Goal: Use online tool/utility: Utilize a website feature to perform a specific function

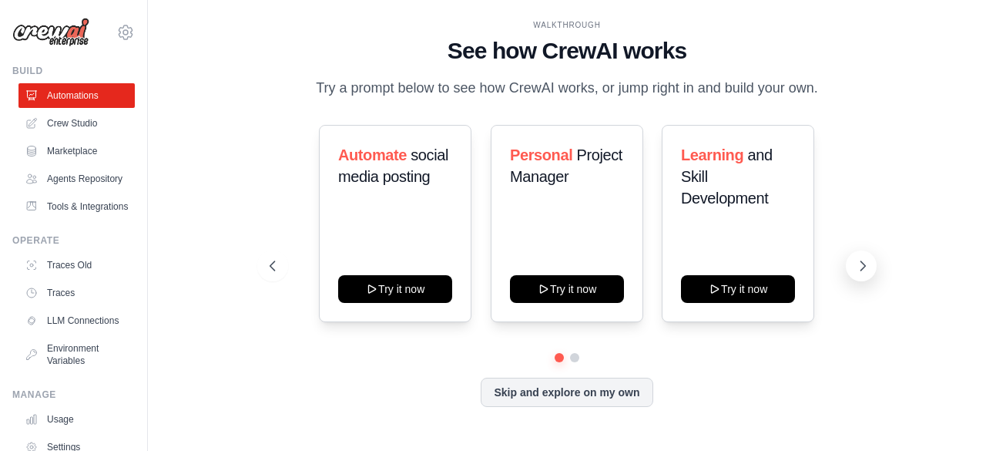
click at [856, 260] on icon at bounding box center [862, 265] width 15 height 15
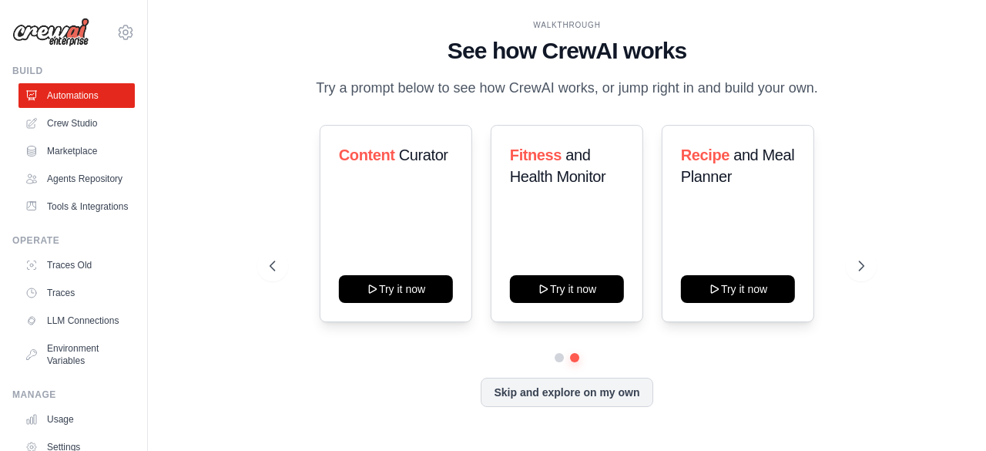
click at [284, 278] on div "Content Curator Try it now Fitness and Health Monitor Try it now Recipe and Mea…" at bounding box center [567, 223] width 594 height 197
click at [277, 272] on icon at bounding box center [271, 265] width 15 height 15
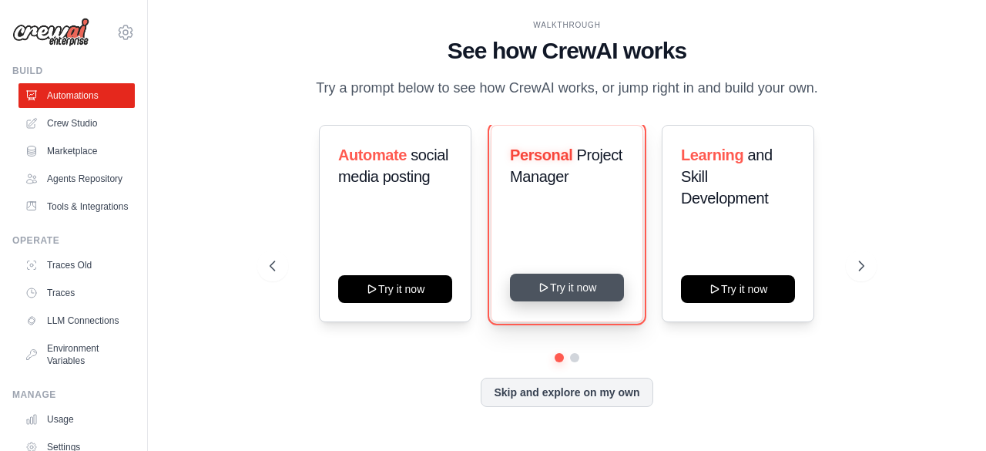
click at [592, 281] on button "Try it now" at bounding box center [567, 288] width 114 height 28
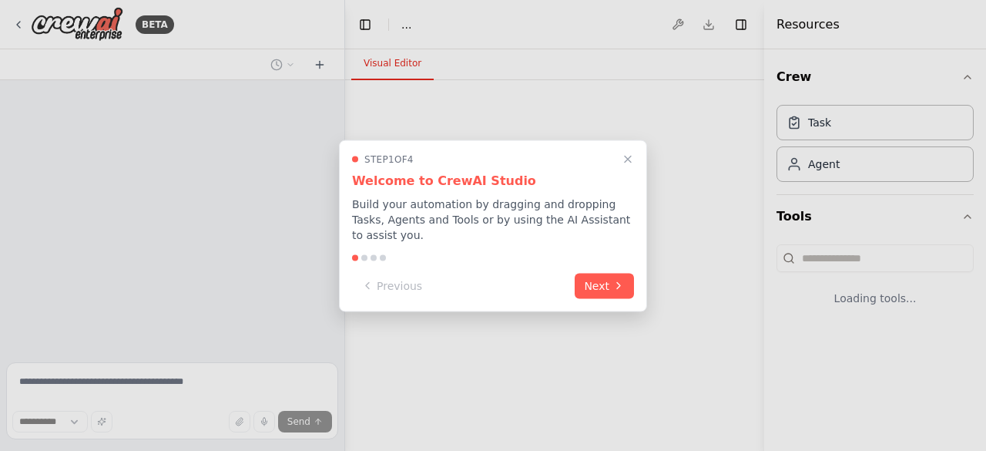
select select "****"
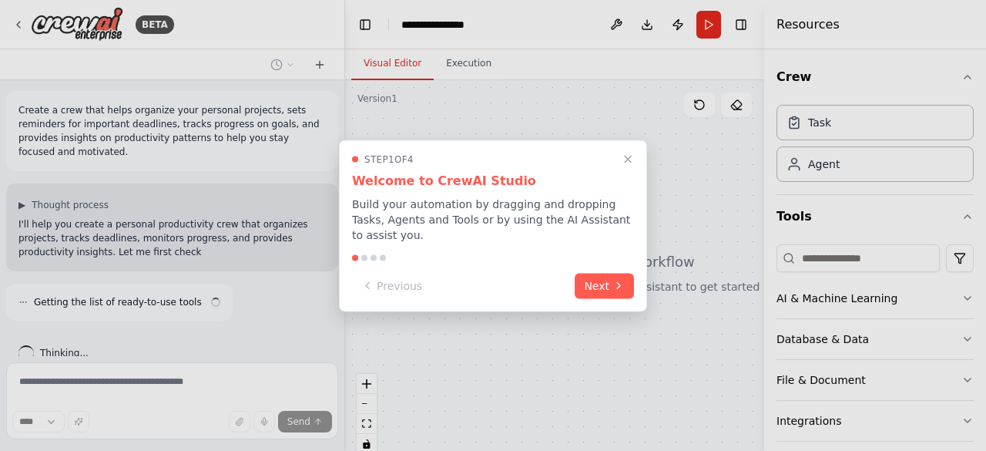
scroll to position [15, 0]
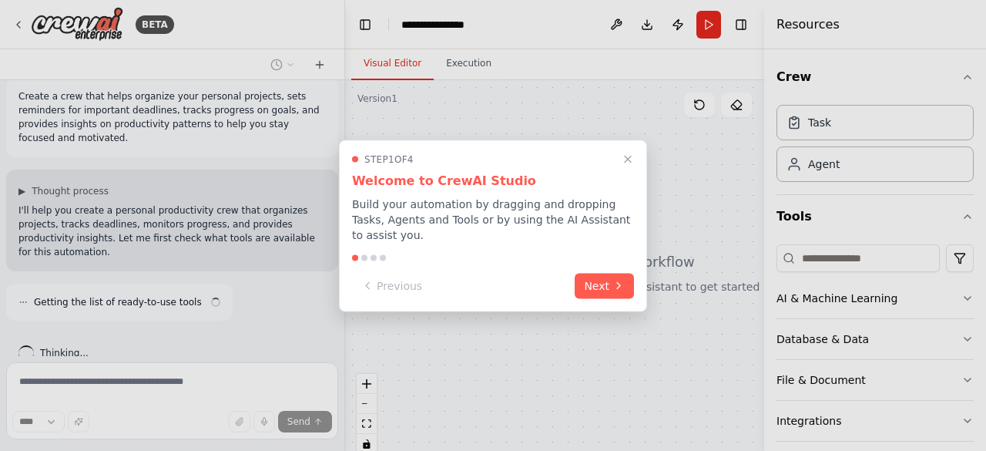
click at [592, 281] on button "Next" at bounding box center [604, 285] width 59 height 25
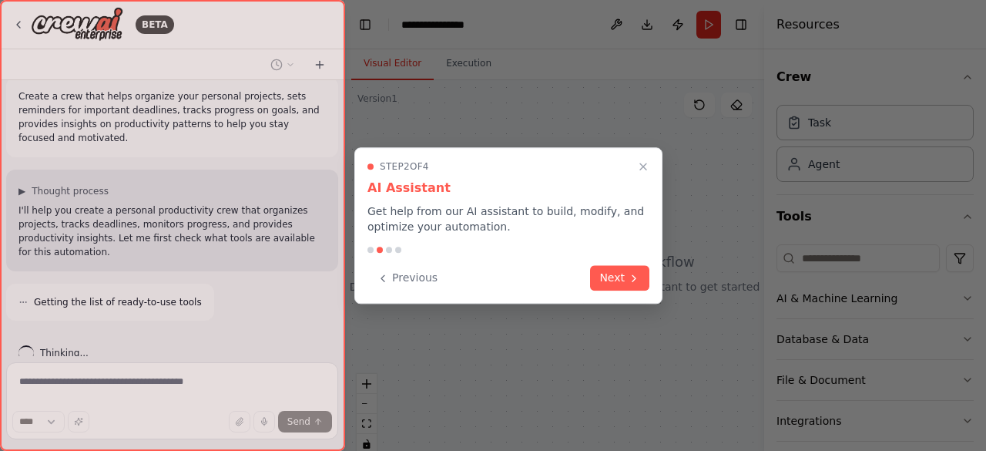
click at [592, 281] on button "Next" at bounding box center [619, 277] width 59 height 25
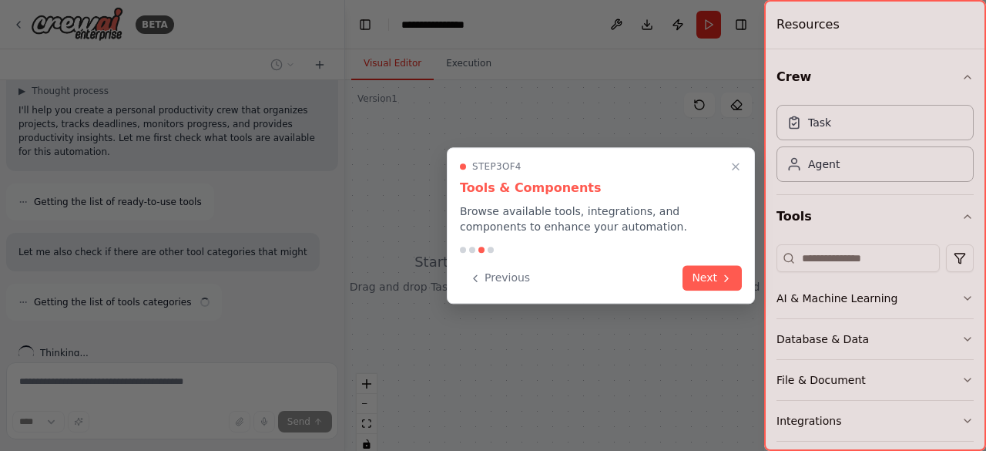
scroll to position [129, 0]
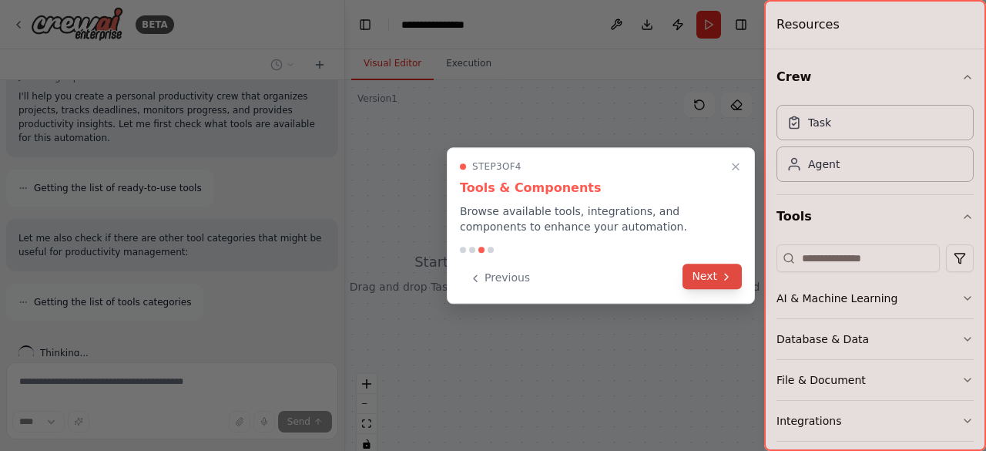
click at [710, 280] on button "Next" at bounding box center [712, 276] width 59 height 25
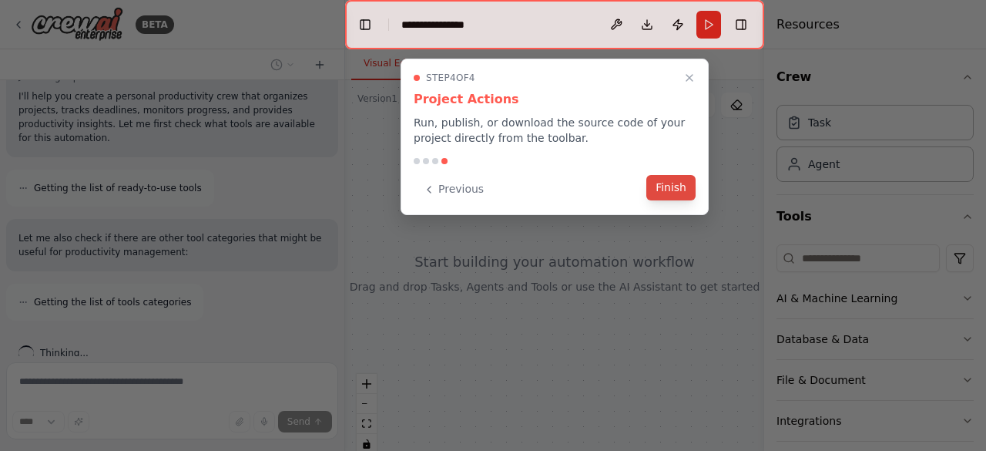
click at [667, 189] on button "Finish" at bounding box center [670, 187] width 49 height 25
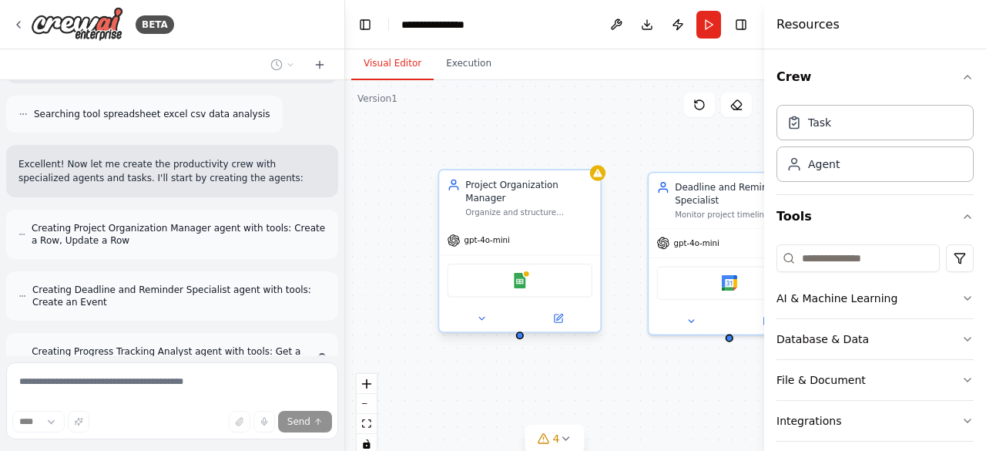
scroll to position [593, 0]
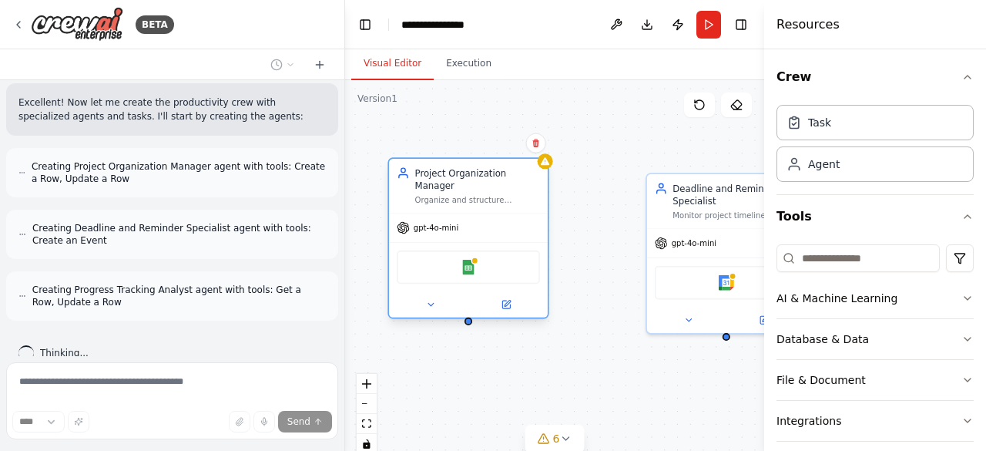
drag, startPoint x: 550, startPoint y: 193, endPoint x: 483, endPoint y: 181, distance: 68.0
click at [483, 181] on div "Project Organization Manager Organize and structure personal projects by creati…" at bounding box center [468, 186] width 159 height 54
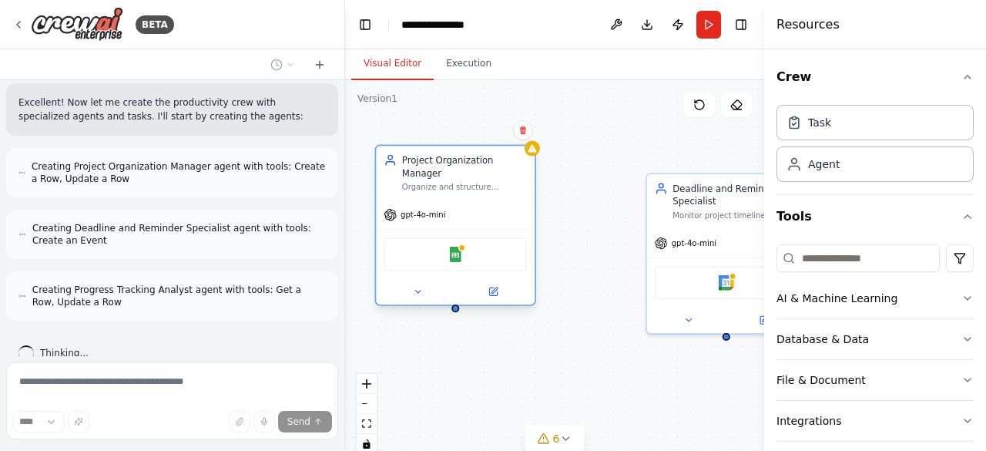
scroll to position [655, 0]
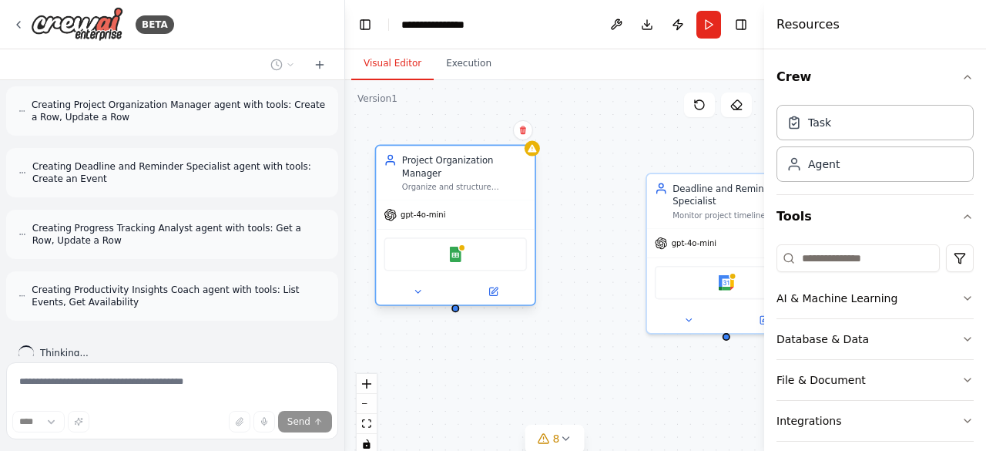
drag, startPoint x: 553, startPoint y: 219, endPoint x: 481, endPoint y: 192, distance: 77.3
click at [481, 200] on div "gpt-4o-mini" at bounding box center [455, 214] width 159 height 29
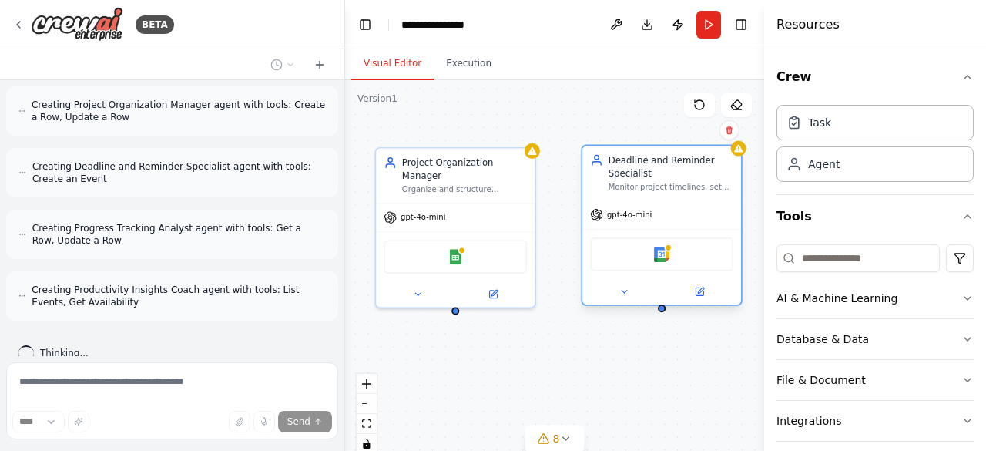
drag, startPoint x: 700, startPoint y: 209, endPoint x: 629, endPoint y: 183, distance: 74.8
click at [629, 183] on div "Monitor project timelines, set up calendar reminders for important deadlines, a…" at bounding box center [671, 187] width 125 height 10
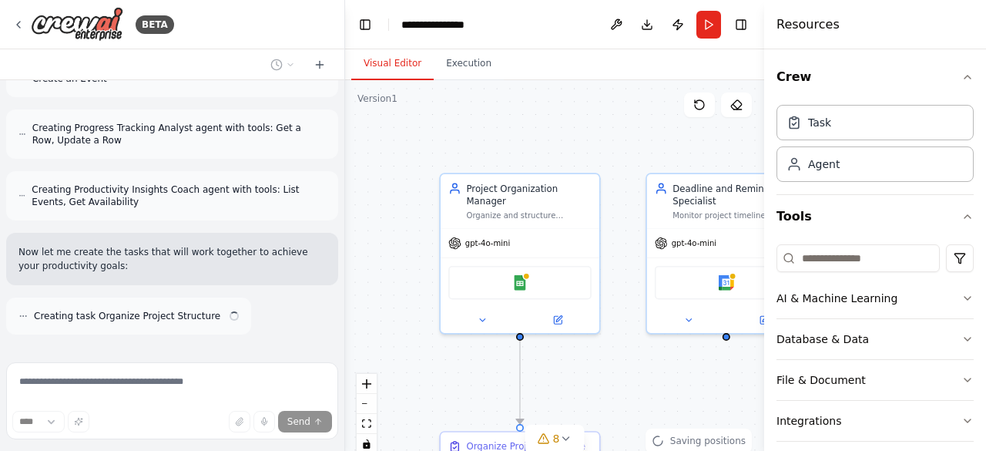
scroll to position [769, 0]
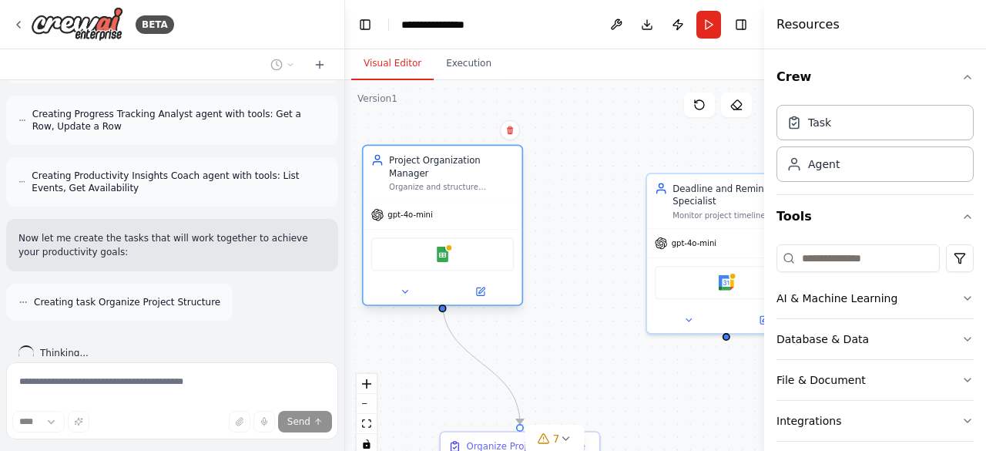
drag, startPoint x: 535, startPoint y: 219, endPoint x: 452, endPoint y: 213, distance: 82.6
click at [452, 213] on div "gpt-4o-mini" at bounding box center [443, 214] width 159 height 29
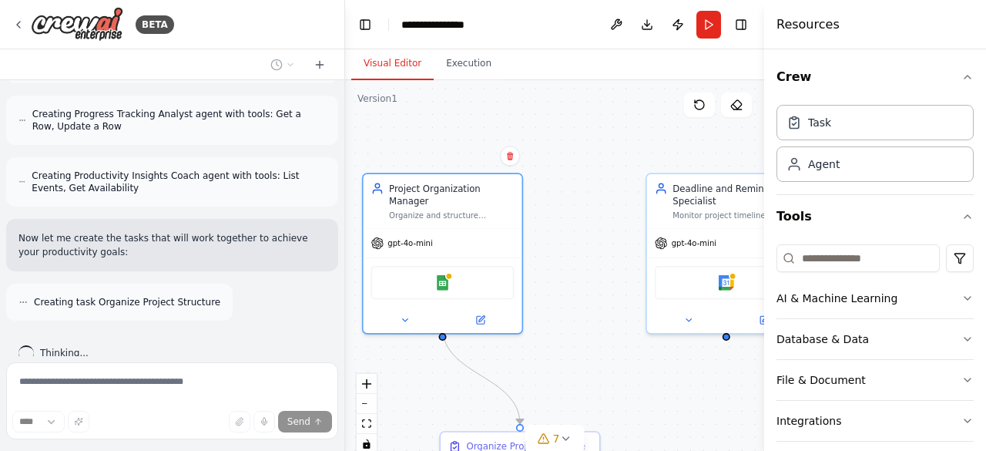
scroll to position [818, 0]
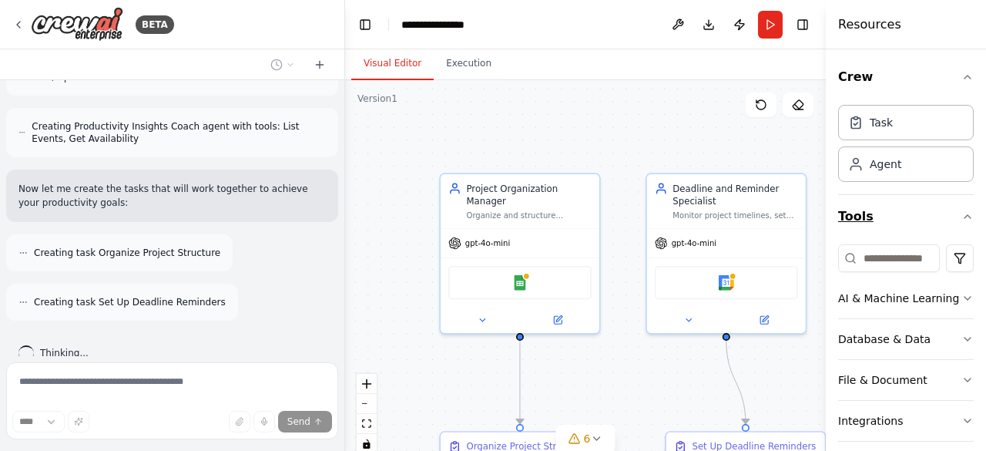
drag, startPoint x: 764, startPoint y: 210, endPoint x: 945, endPoint y: 202, distance: 180.5
click at [945, 202] on div "Resources Crew Task Agent Tools AI & Machine Learning Database & Data File & Do…" at bounding box center [906, 225] width 160 height 451
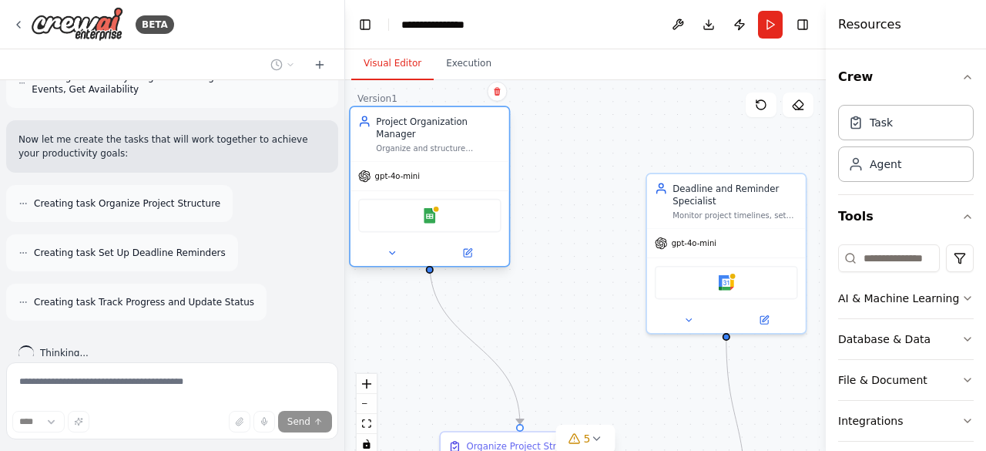
drag, startPoint x: 512, startPoint y: 253, endPoint x: 421, endPoint y: 183, distance: 114.8
click at [421, 190] on div "Google Sheets" at bounding box center [430, 214] width 159 height 49
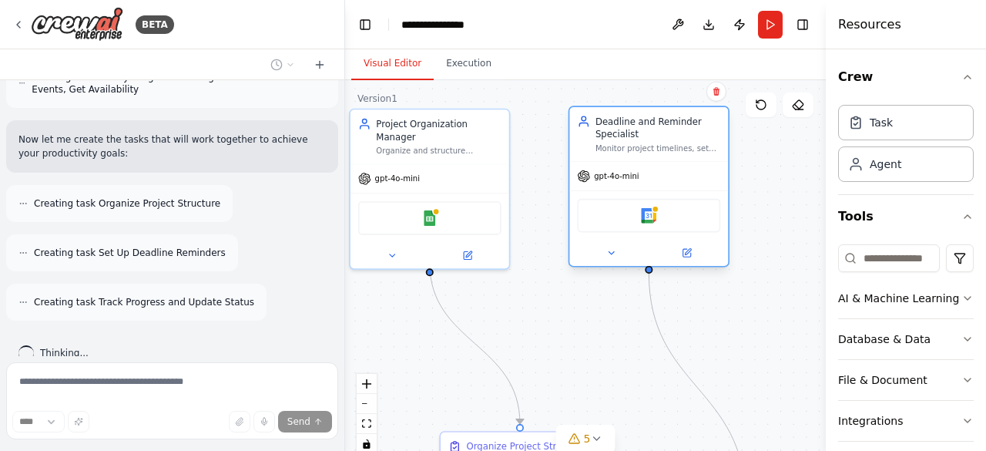
drag, startPoint x: 713, startPoint y: 242, endPoint x: 632, endPoint y: 178, distance: 103.7
click at [632, 178] on span "gpt-4o-mini" at bounding box center [616, 176] width 45 height 10
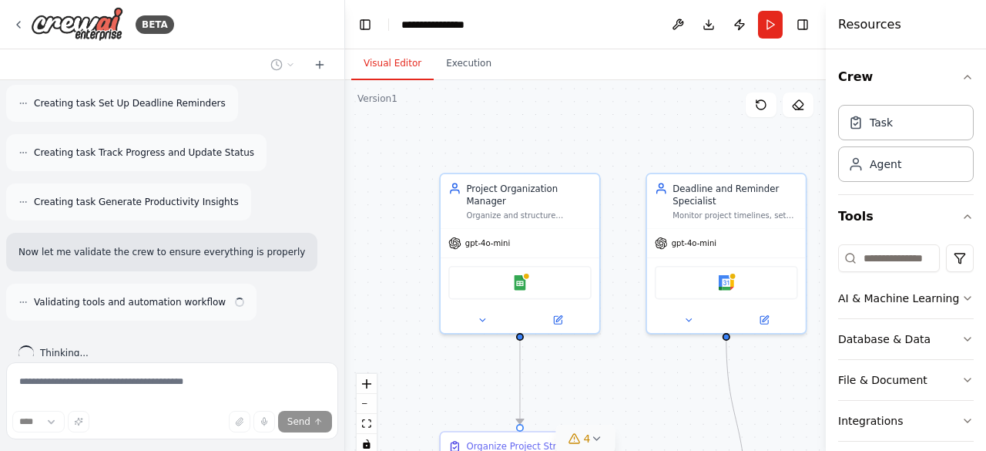
scroll to position [1031, 0]
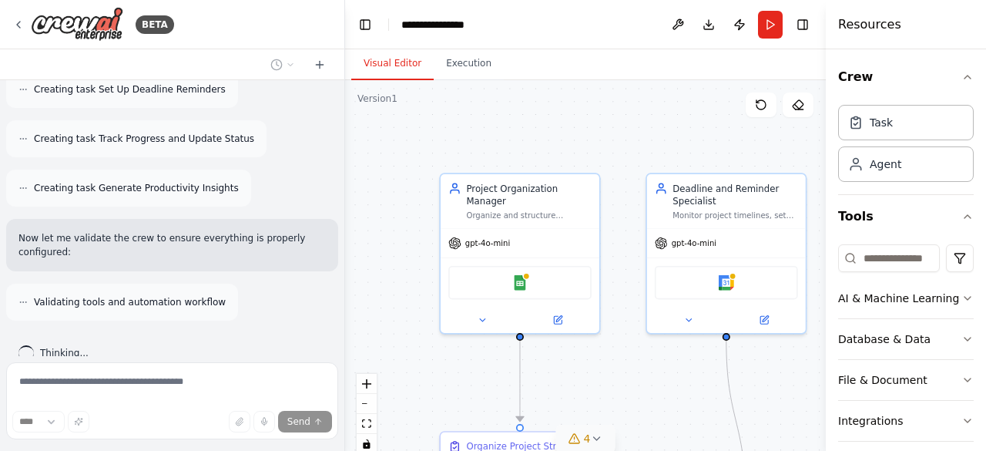
click at [595, 441] on icon at bounding box center [596, 438] width 12 height 12
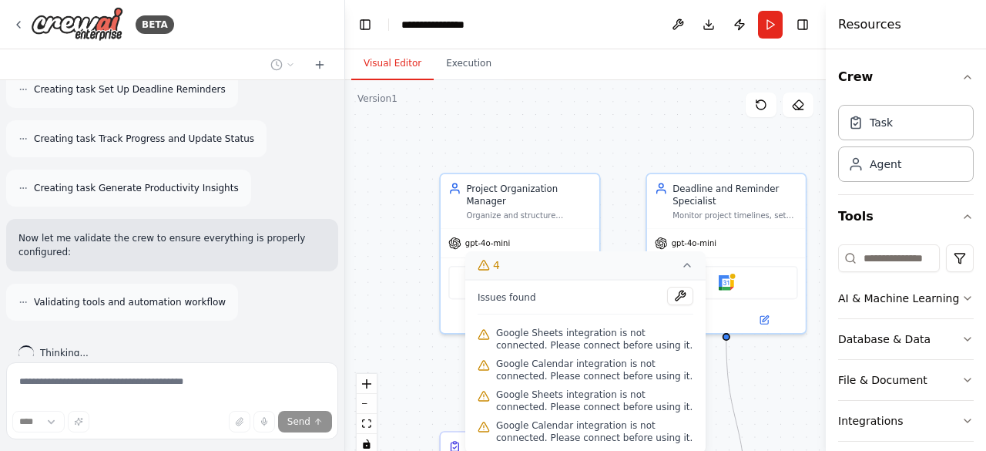
click at [626, 192] on div ".deletable-edge-delete-btn { width: 20px; height: 20px; border: 0px solid #ffff…" at bounding box center [585, 272] width 481 height 385
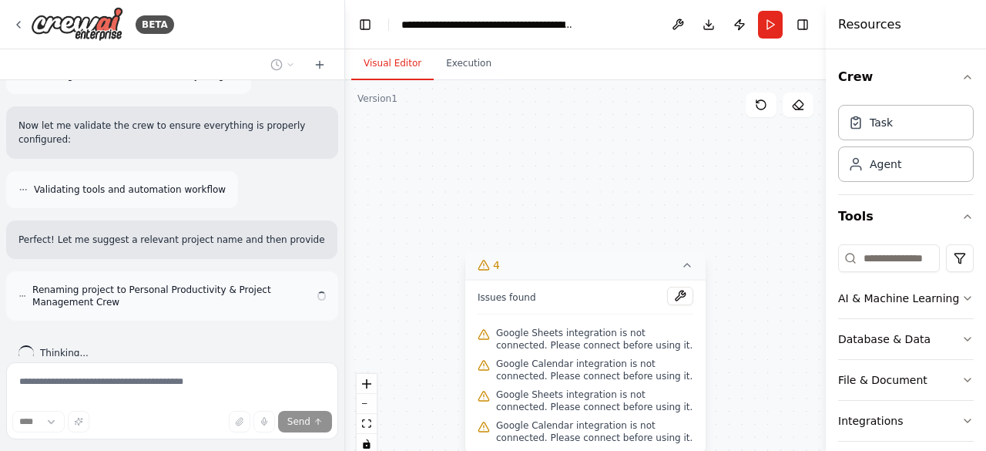
scroll to position [1157, 0]
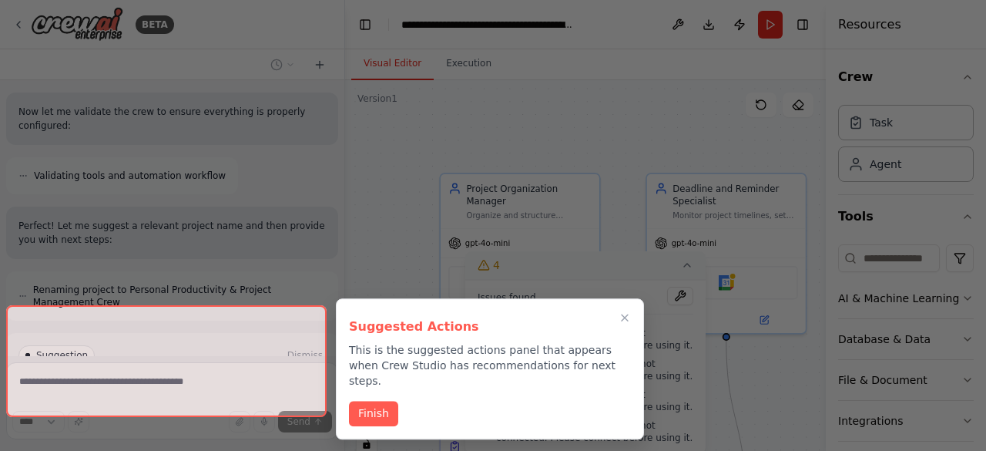
click at [683, 269] on div "BETA Create a crew that helps organize your personal projects, sets reminders f…" at bounding box center [493, 225] width 986 height 451
click at [619, 314] on icon "Close walkthrough" at bounding box center [625, 318] width 14 height 14
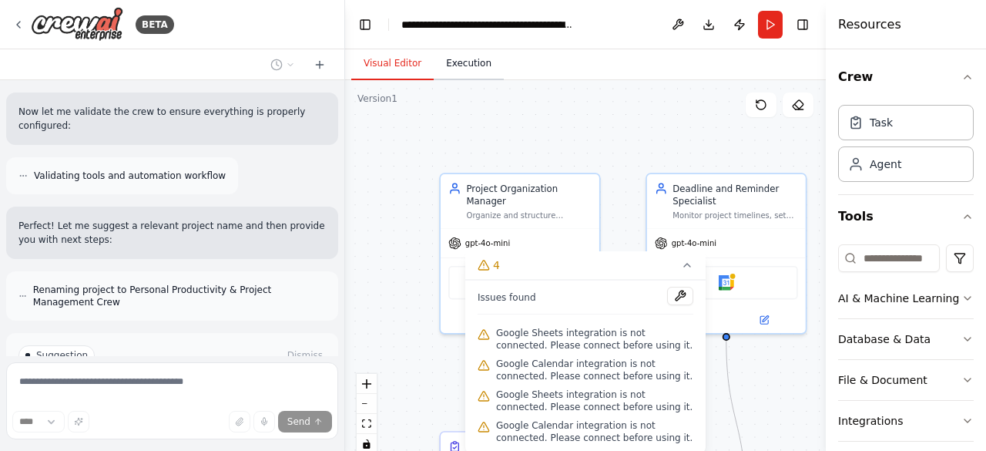
click at [476, 70] on button "Execution" at bounding box center [469, 64] width 70 height 32
click at [410, 65] on button "Visual Editor" at bounding box center [392, 64] width 82 height 32
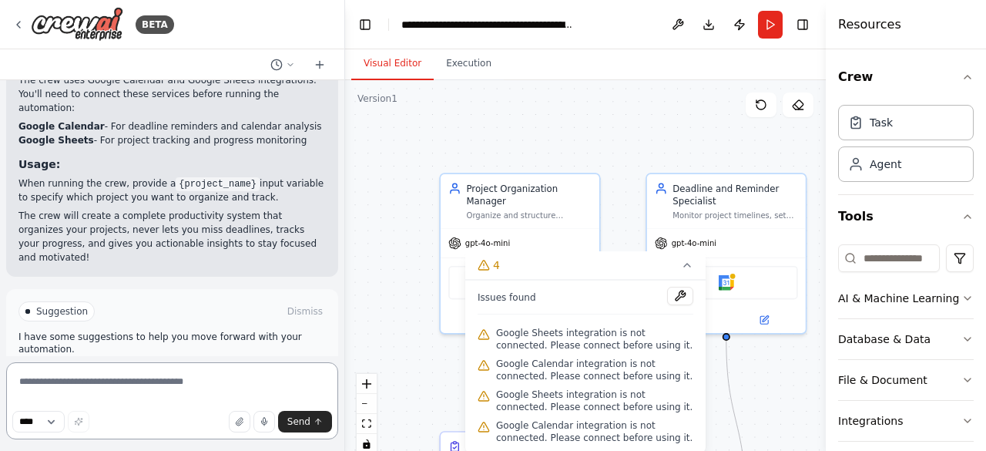
scroll to position [1781, 0]
click at [358, 24] on button "Toggle Left Sidebar" at bounding box center [365, 25] width 22 height 22
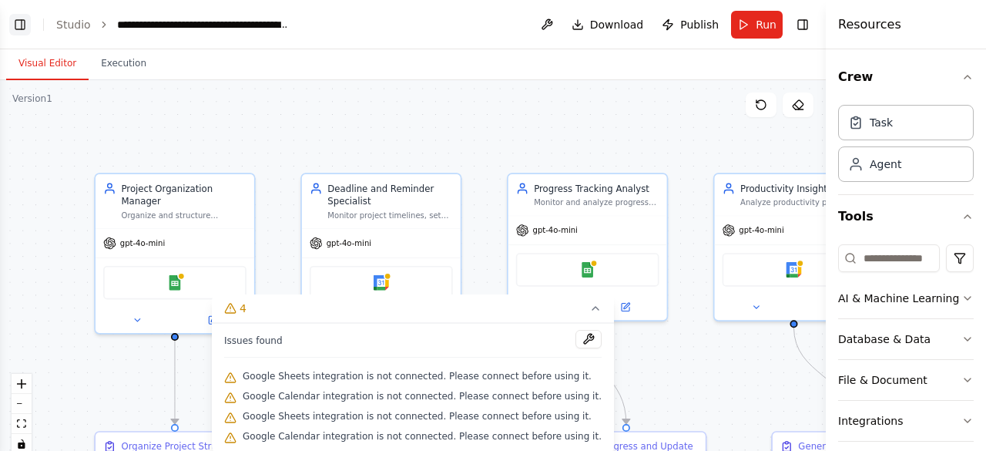
click at [20, 22] on button "Toggle Left Sidebar" at bounding box center [20, 25] width 22 height 22
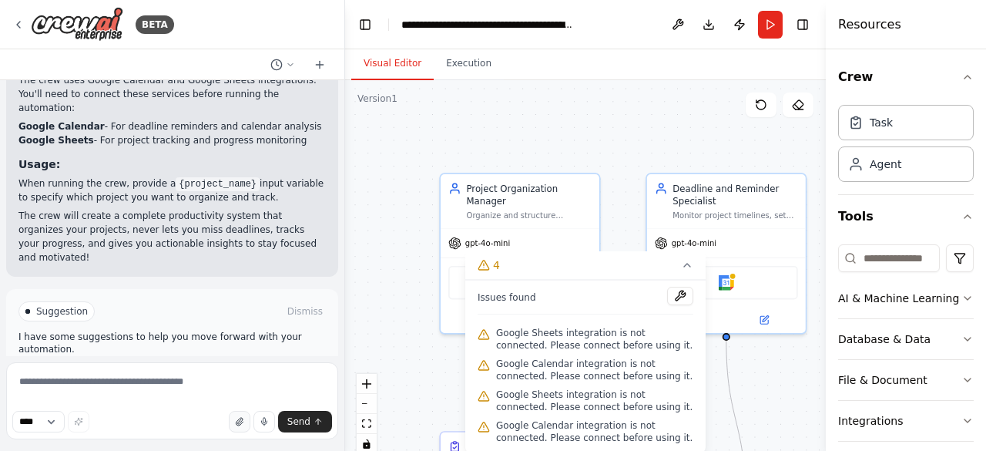
click at [239, 421] on icon "button" at bounding box center [239, 421] width 9 height 9
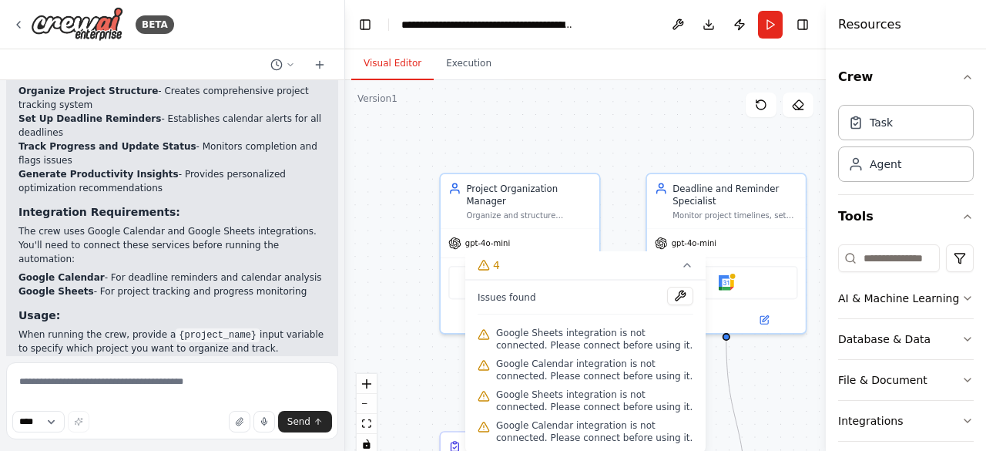
scroll to position [1657, 0]
